Goal: Task Accomplishment & Management: Manage account settings

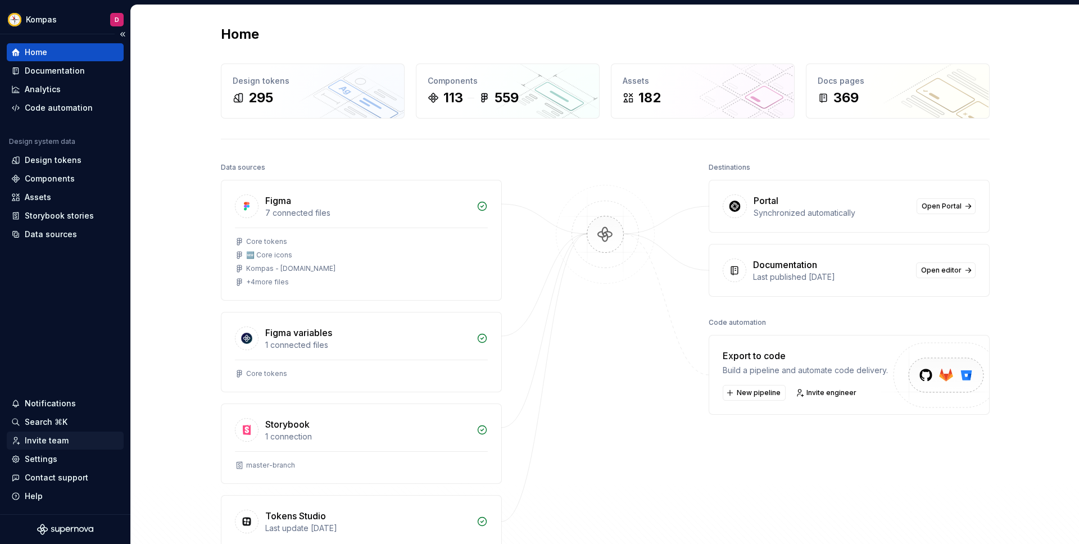
click at [62, 439] on div "Invite team" at bounding box center [47, 440] width 44 height 11
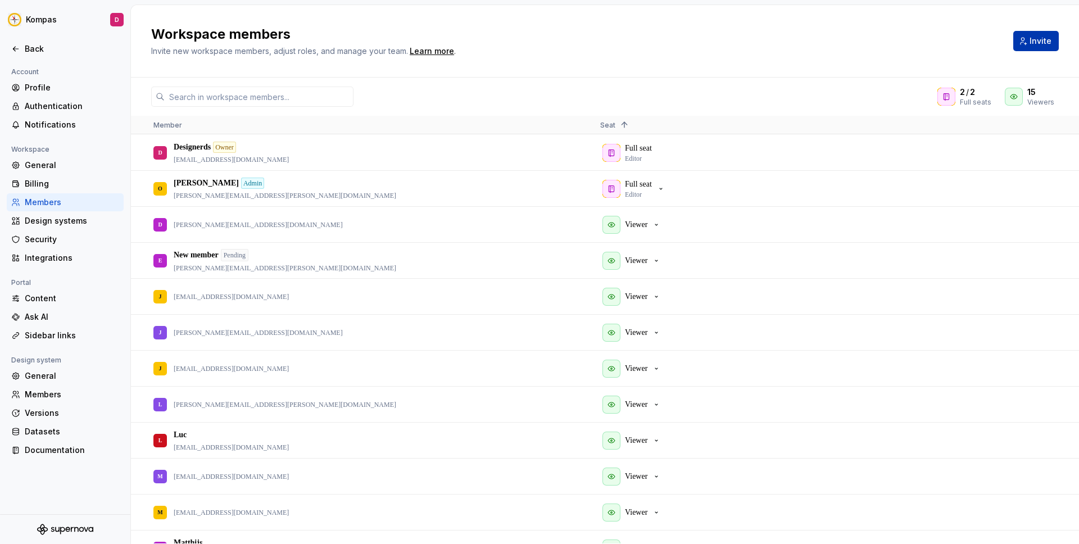
click at [1038, 39] on span "Invite" at bounding box center [1041, 40] width 22 height 11
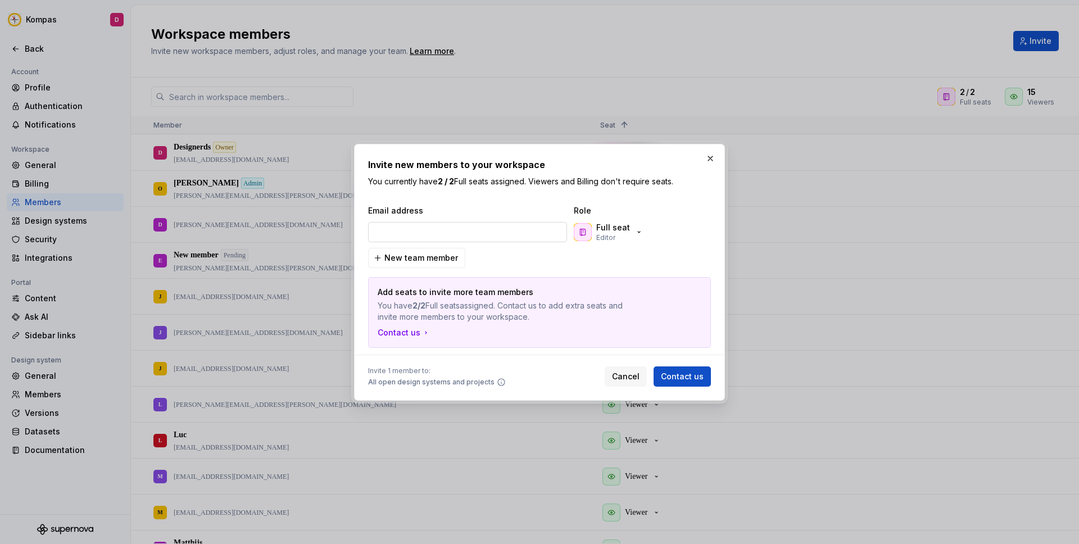
type input "[PERSON_NAME][EMAIL_ADDRESS][PERSON_NAME][DOMAIN_NAME]"
click at [641, 232] on button "Full seat Editor" at bounding box center [610, 232] width 76 height 22
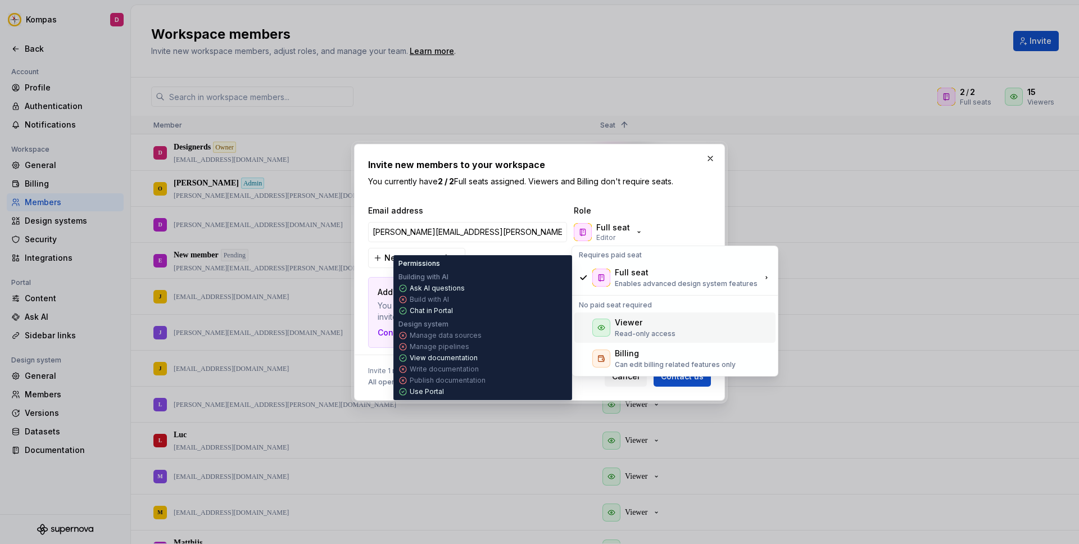
click at [669, 322] on div "Viewer" at bounding box center [645, 322] width 61 height 11
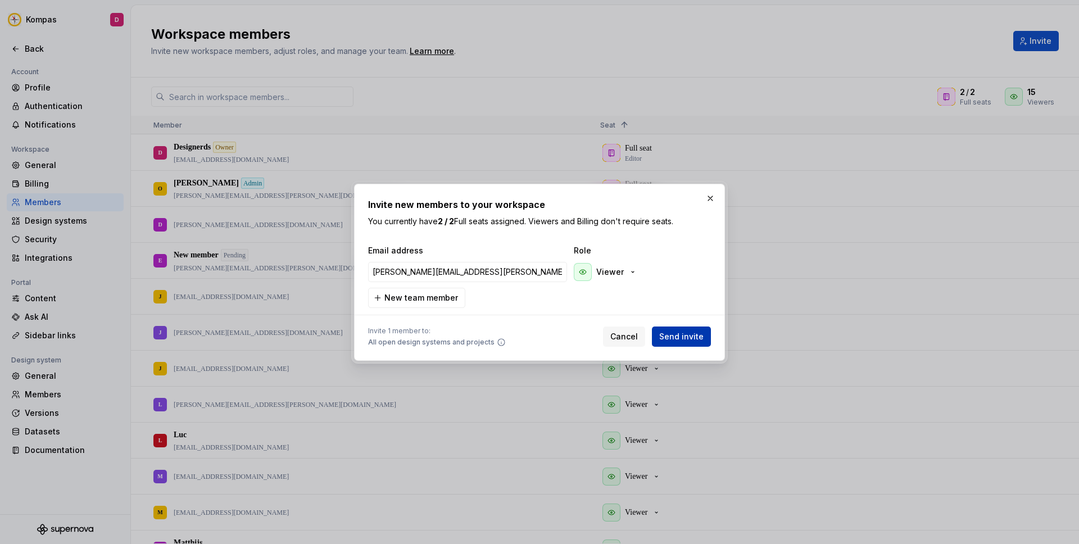
click at [683, 336] on span "Send invite" at bounding box center [681, 336] width 44 height 11
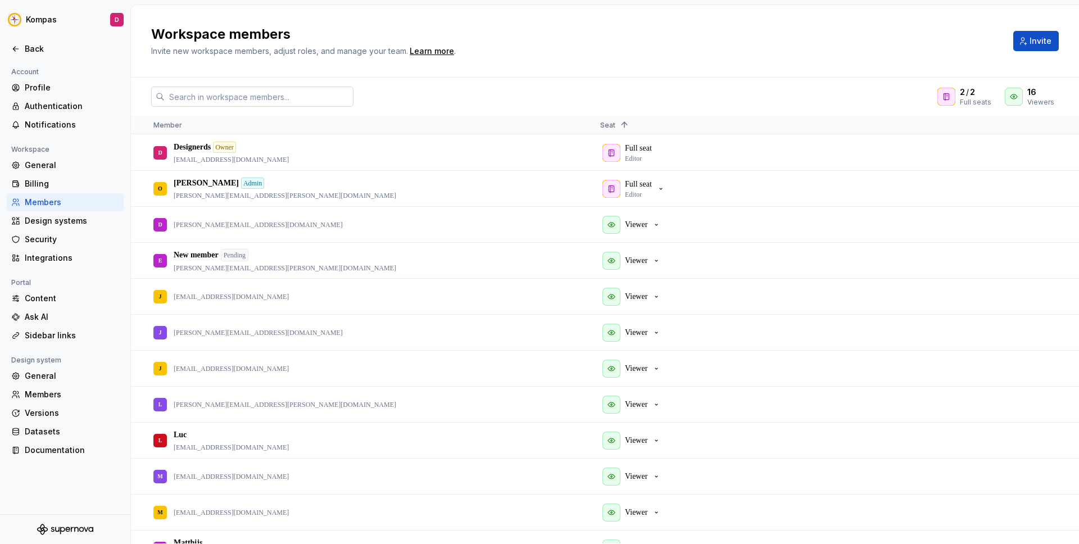
click at [309, 95] on input "text" at bounding box center [259, 97] width 189 height 20
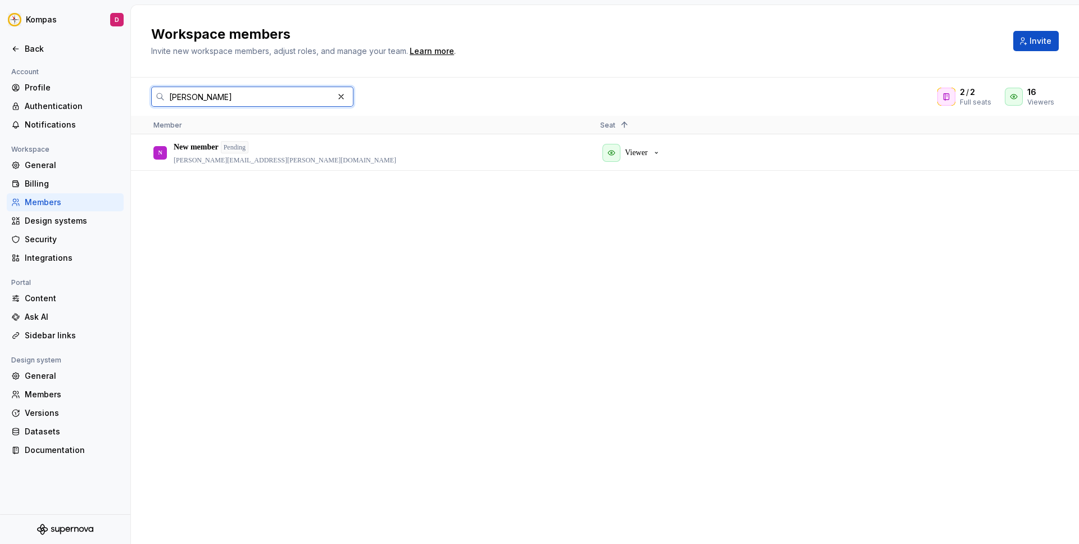
click at [280, 99] on input "[PERSON_NAME]" at bounding box center [249, 97] width 169 height 20
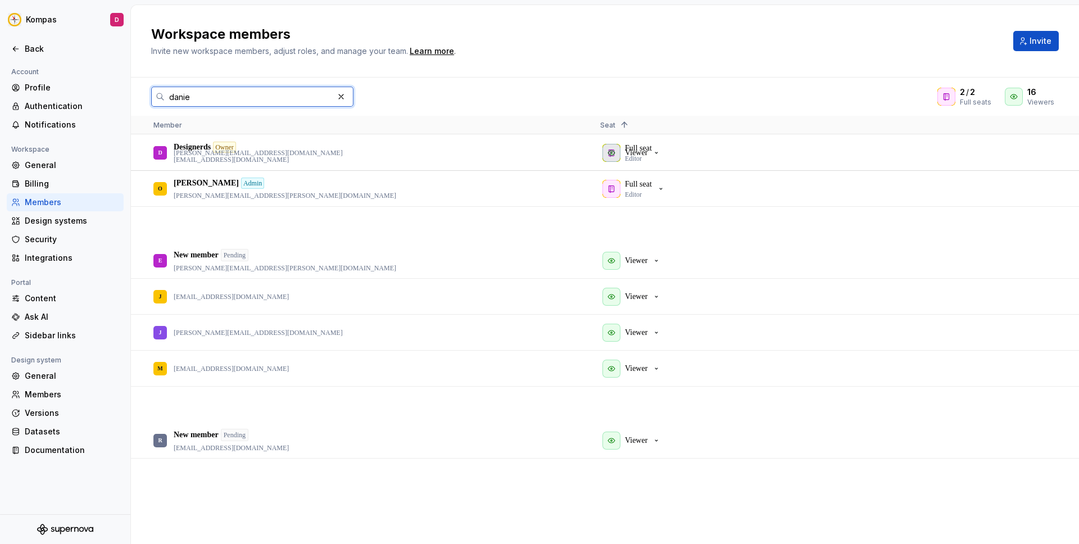
type input "[PERSON_NAME]"
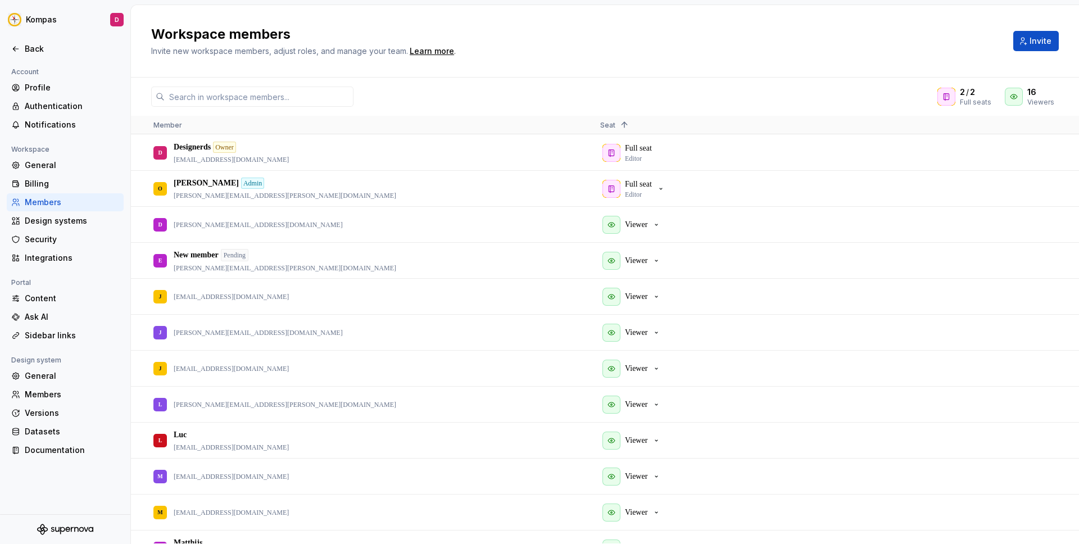
click at [483, 93] on div "2 / 2 Full seats 16 Viewers" at bounding box center [605, 97] width 948 height 20
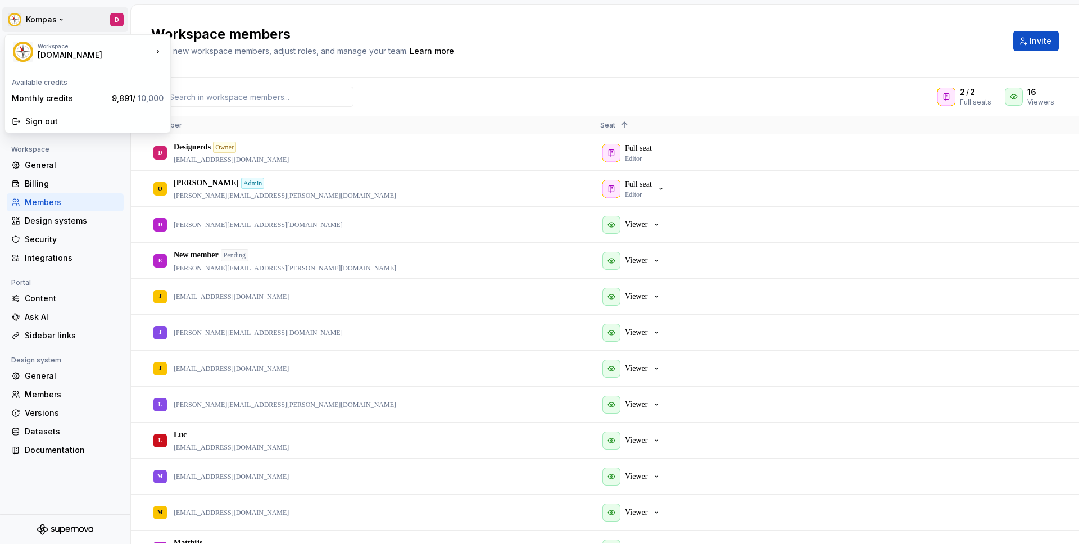
click at [56, 19] on html "Kompas D Back Account Profile Authentication Notifications Workspace General Bi…" at bounding box center [539, 272] width 1079 height 544
click at [80, 48] on div "Workspace" at bounding box center [95, 46] width 115 height 7
click at [531, 66] on html "Kompas D Back Account Profile Authentication Notifications Workspace General Bi…" at bounding box center [539, 272] width 1079 height 544
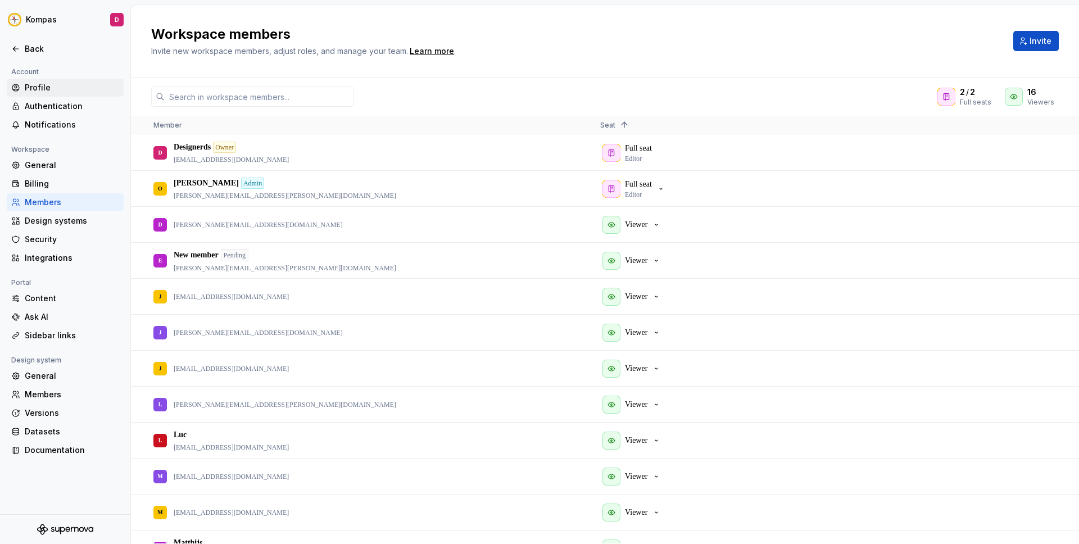
click at [40, 84] on div "Profile" at bounding box center [72, 87] width 94 height 11
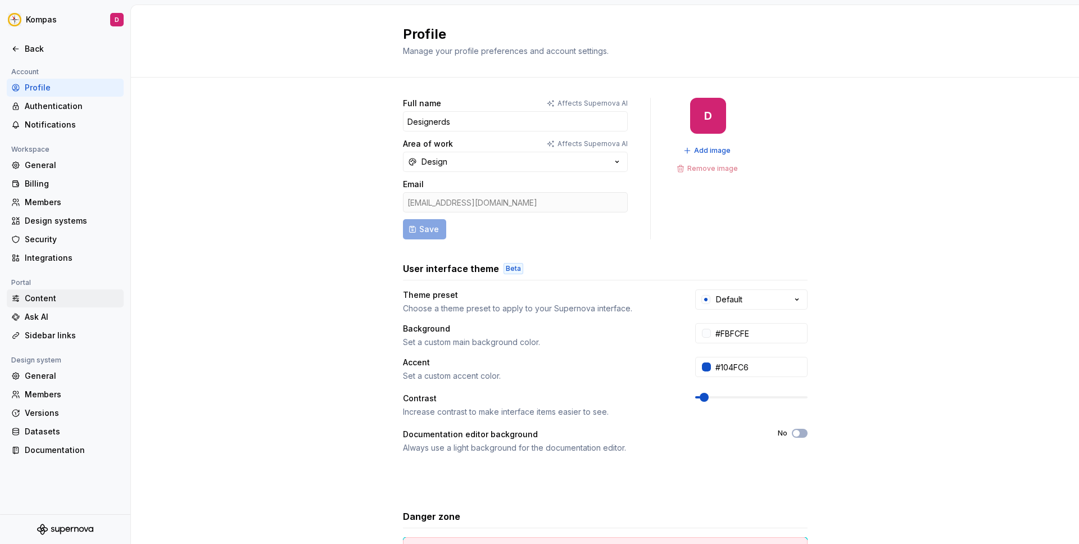
click at [56, 303] on div "Content" at bounding box center [72, 298] width 94 height 11
